Goal: Find contact information: Find contact information

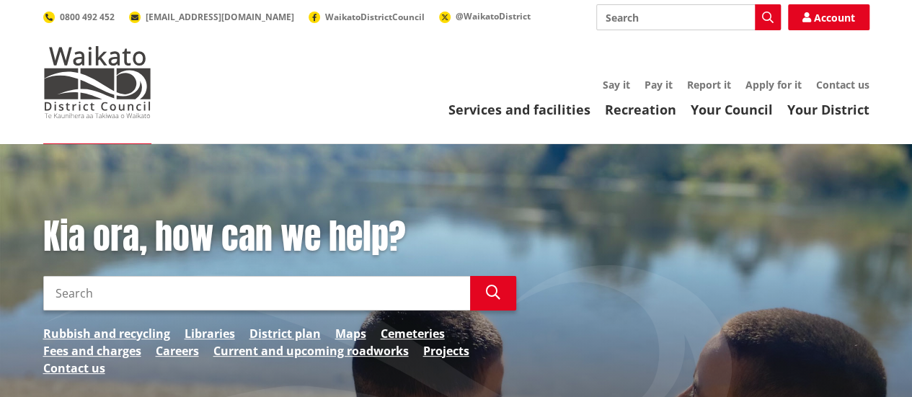
click at [826, 92] on div "Services and facilities Recreation Your Council Your District Say it Pay it Rep…" at bounding box center [524, 98] width 689 height 39
click at [852, 81] on link "Contact us" at bounding box center [842, 85] width 53 height 14
click at [66, 84] on img at bounding box center [97, 82] width 108 height 72
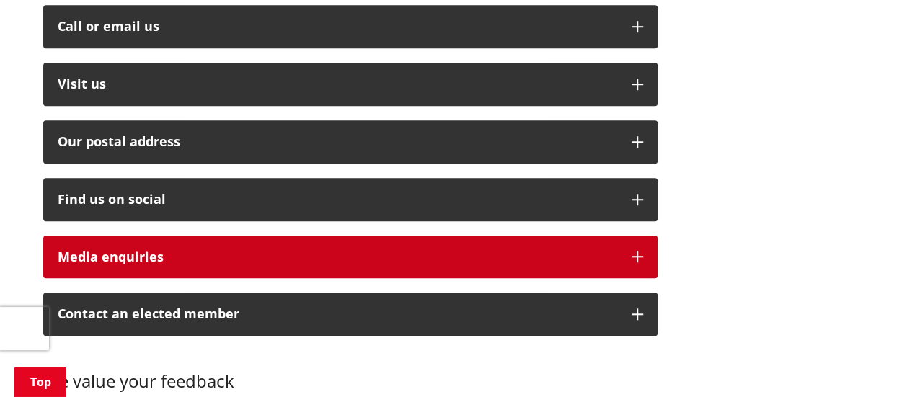
scroll to position [505, 0]
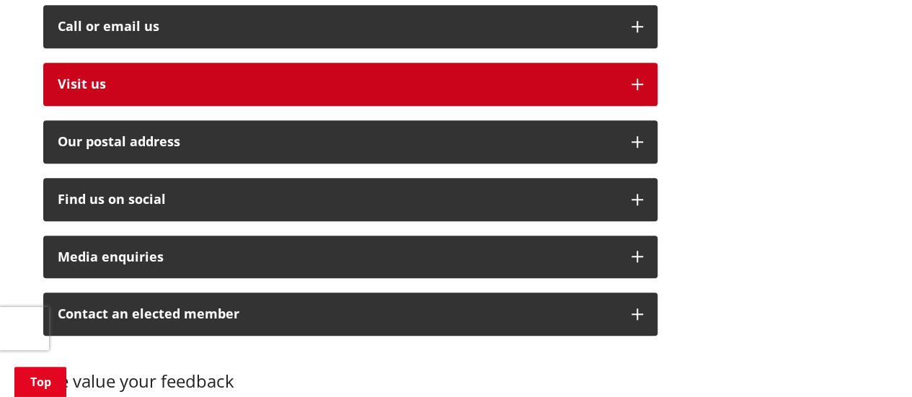
click at [247, 77] on p "Visit us" at bounding box center [338, 84] width 560 height 14
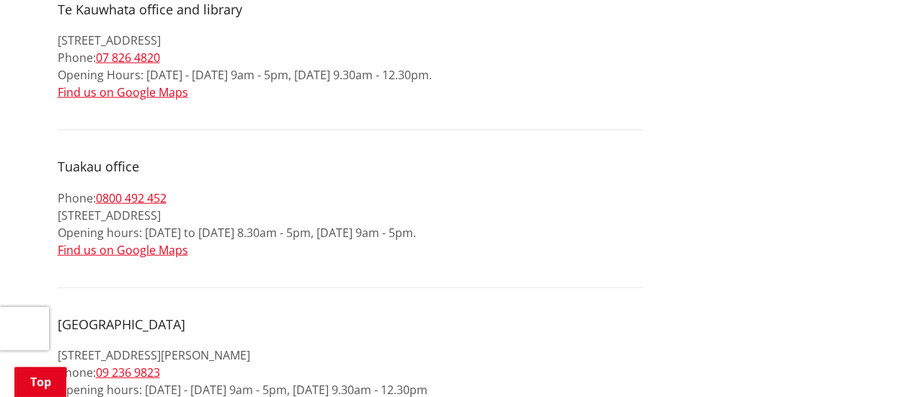
scroll to position [1659, 0]
